Goal: Information Seeking & Learning: Understand process/instructions

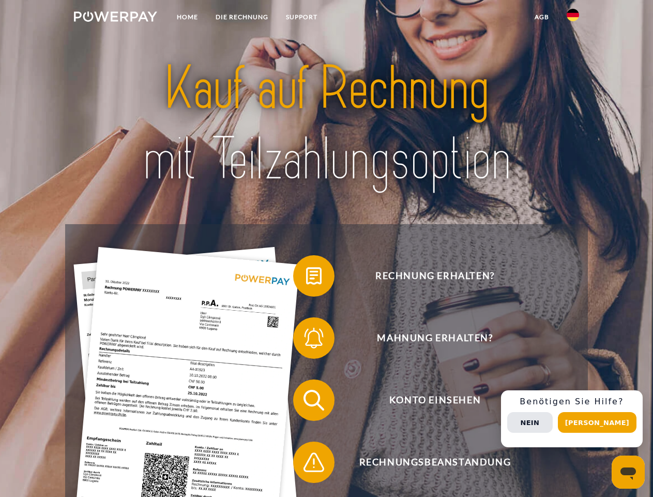
click at [115, 18] on img at bounding box center [115, 16] width 83 height 10
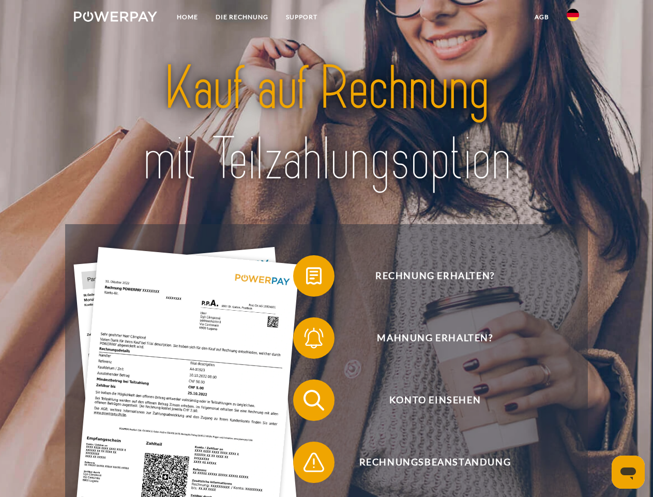
click at [573, 18] on img at bounding box center [573, 15] width 12 height 12
click at [542, 17] on link "agb" at bounding box center [542, 17] width 32 height 19
click at [306, 278] on span at bounding box center [299, 276] width 52 height 52
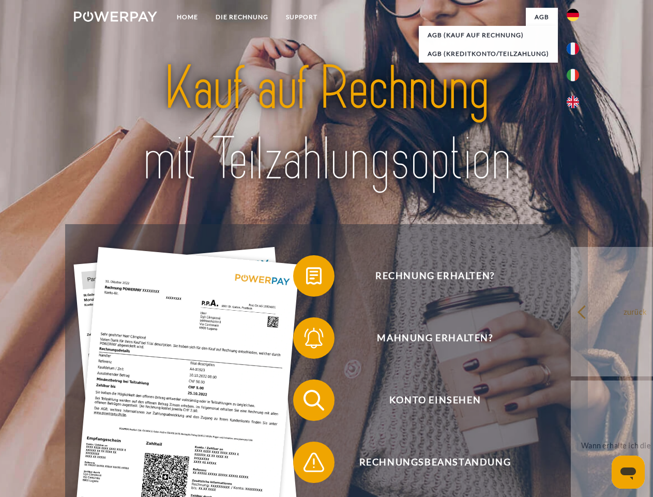
click at [306, 340] on span at bounding box center [299, 338] width 52 height 52
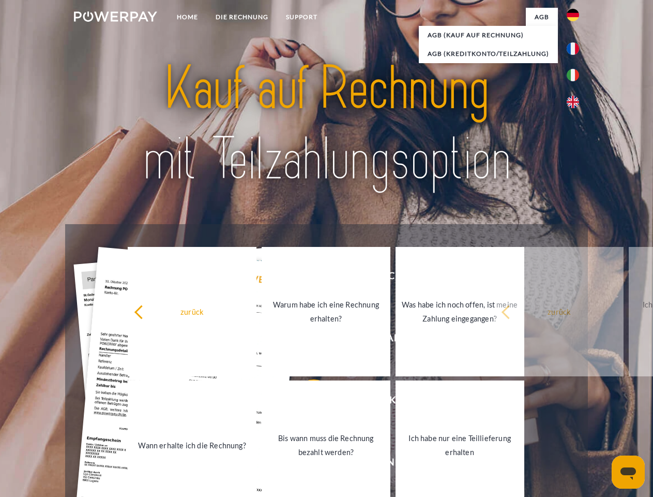
click at [306, 402] on link "Bis wann muss die Rechnung bezahlt werden?" at bounding box center [326, 444] width 129 height 129
click at [306, 464] on span at bounding box center [299, 462] width 52 height 52
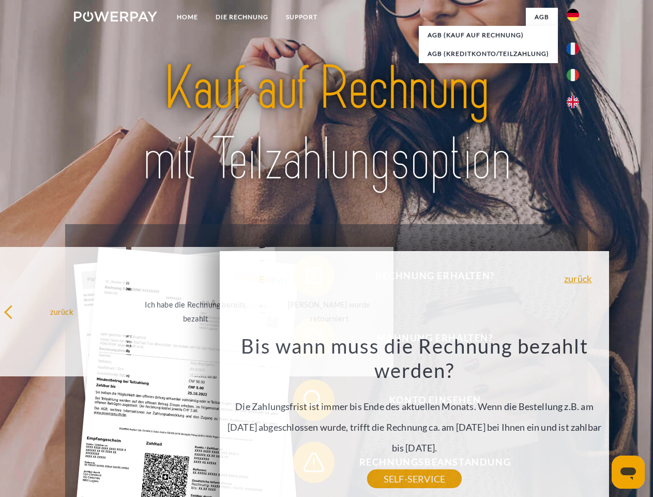
click at [576, 419] on div "Rechnung erhalten? Mahnung erhalten? Konto einsehen" at bounding box center [326, 431] width 522 height 414
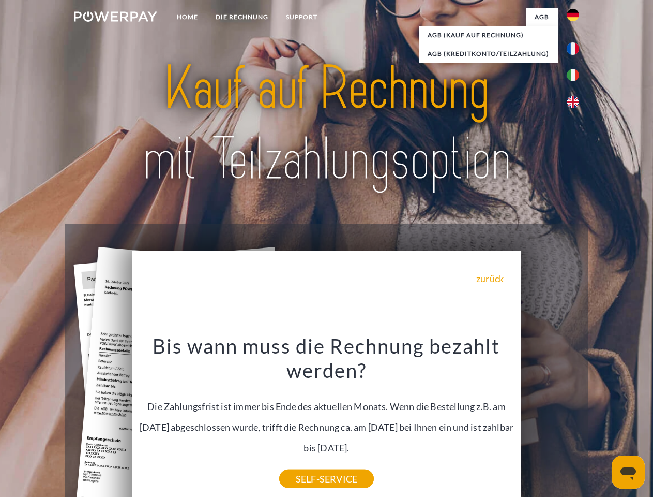
click at [550, 421] on span "Konto einsehen" at bounding box center [434, 399] width 253 height 41
click at [601, 422] on header "Home DIE RECHNUNG SUPPORT" at bounding box center [326, 357] width 653 height 714
